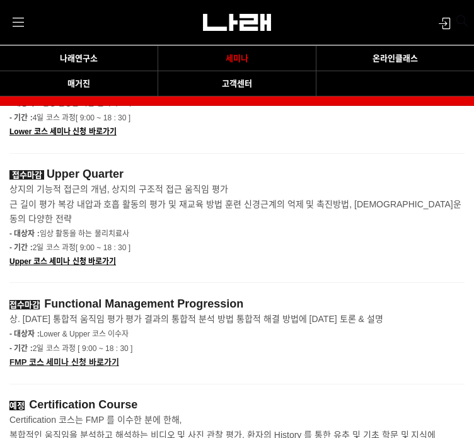
scroll to position [2081, 0]
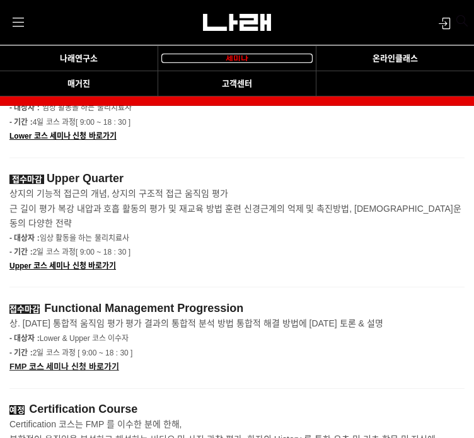
click at [247, 54] on link "세미나" at bounding box center [236, 59] width 151 height 10
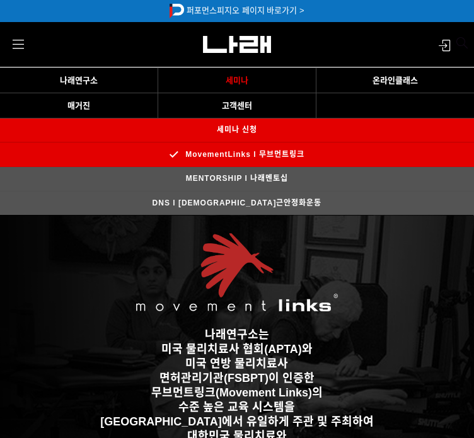
click at [237, 167] on link "MENTORSHIP l 나래멘토십" at bounding box center [237, 178] width 134 height 23
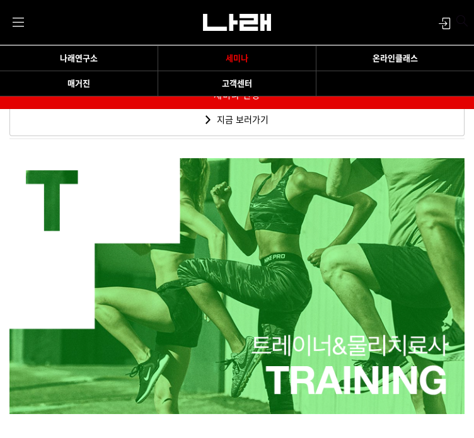
scroll to position [2228, 0]
